Goal: Transaction & Acquisition: Subscribe to service/newsletter

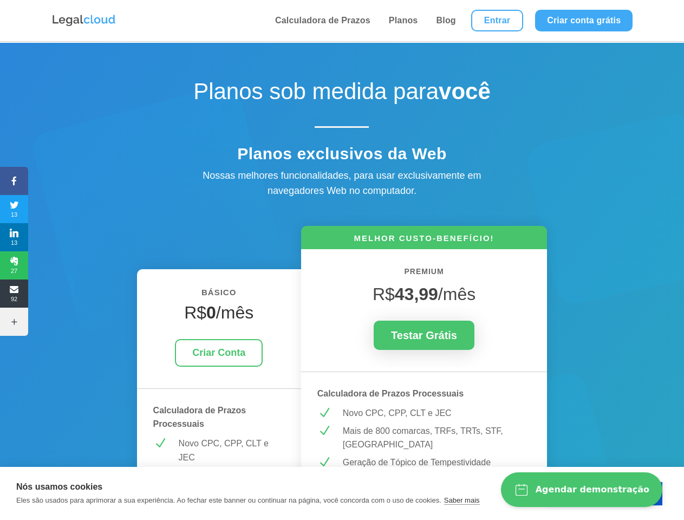
click at [14, 181] on icon at bounding box center [14, 181] width 28 height 9
click at [14, 209] on span "13" at bounding box center [14, 208] width 28 height 17
click at [14, 237] on span "13" at bounding box center [14, 237] width 28 height 17
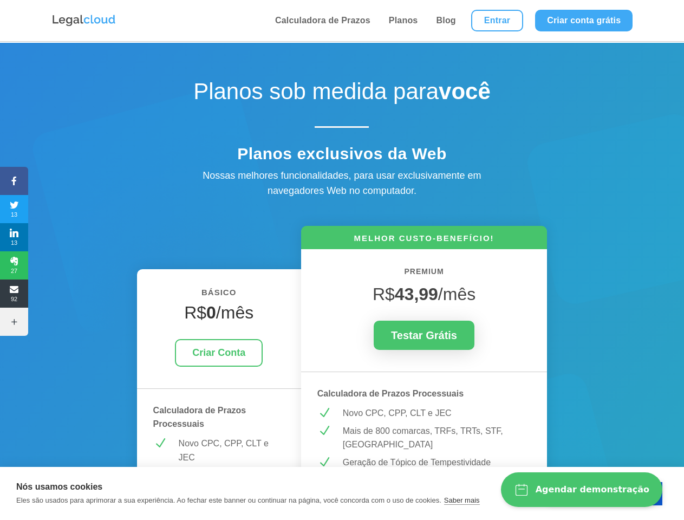
click at [14, 266] on span "27" at bounding box center [14, 265] width 28 height 17
click at [14, 294] on span "92" at bounding box center [14, 293] width 28 height 17
click at [14, 322] on icon at bounding box center [14, 322] width 28 height 9
